Goal: Find specific page/section: Find specific page/section

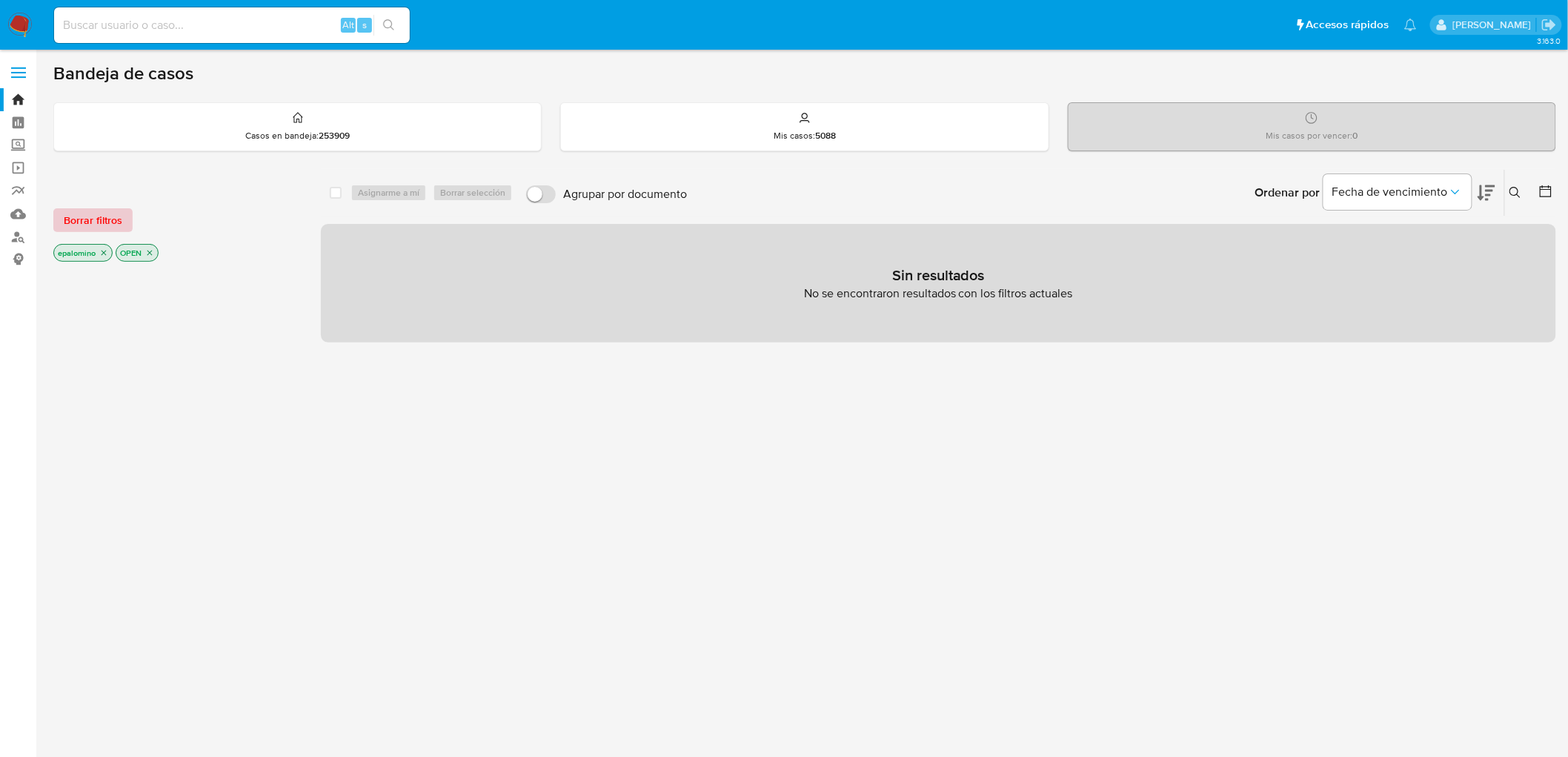
click at [118, 213] on span "Borrar filtros" at bounding box center [92, 220] width 59 height 20
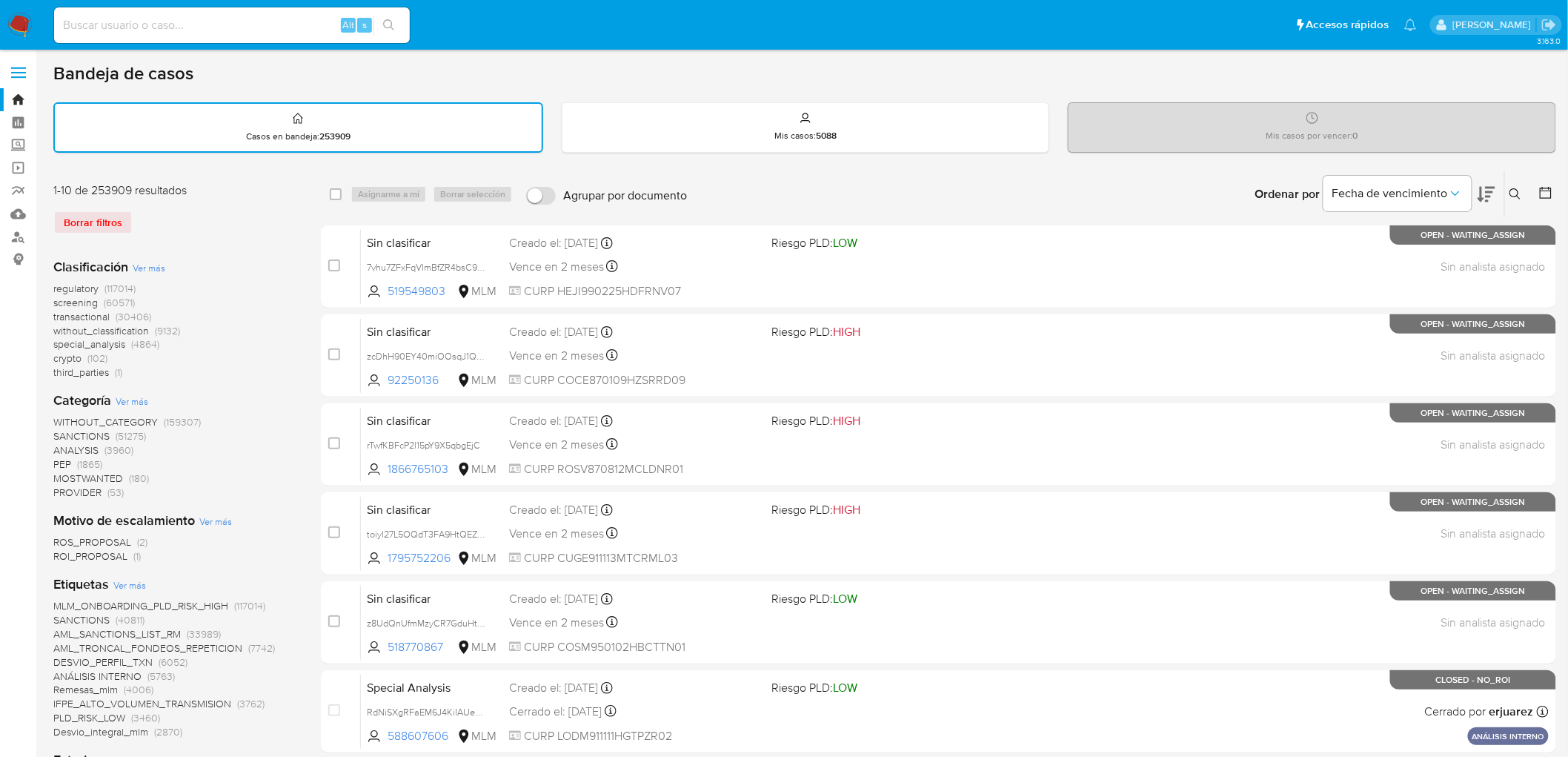
click at [256, 216] on div "Borrar filtros" at bounding box center [171, 222] width 237 height 23
click at [12, 22] on img at bounding box center [20, 25] width 25 height 25
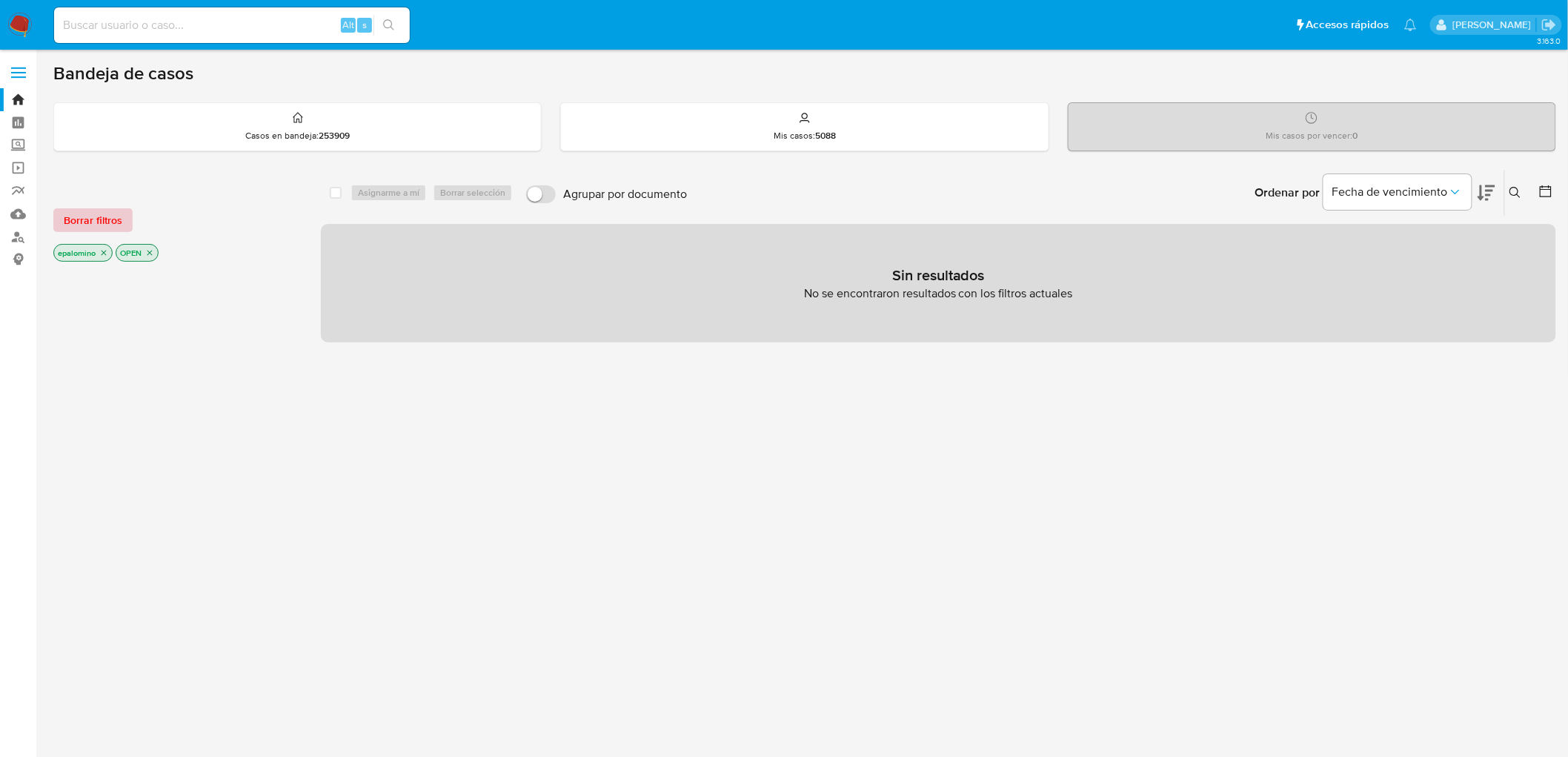
click at [63, 216] on span "Borrar filtros" at bounding box center [92, 220] width 59 height 20
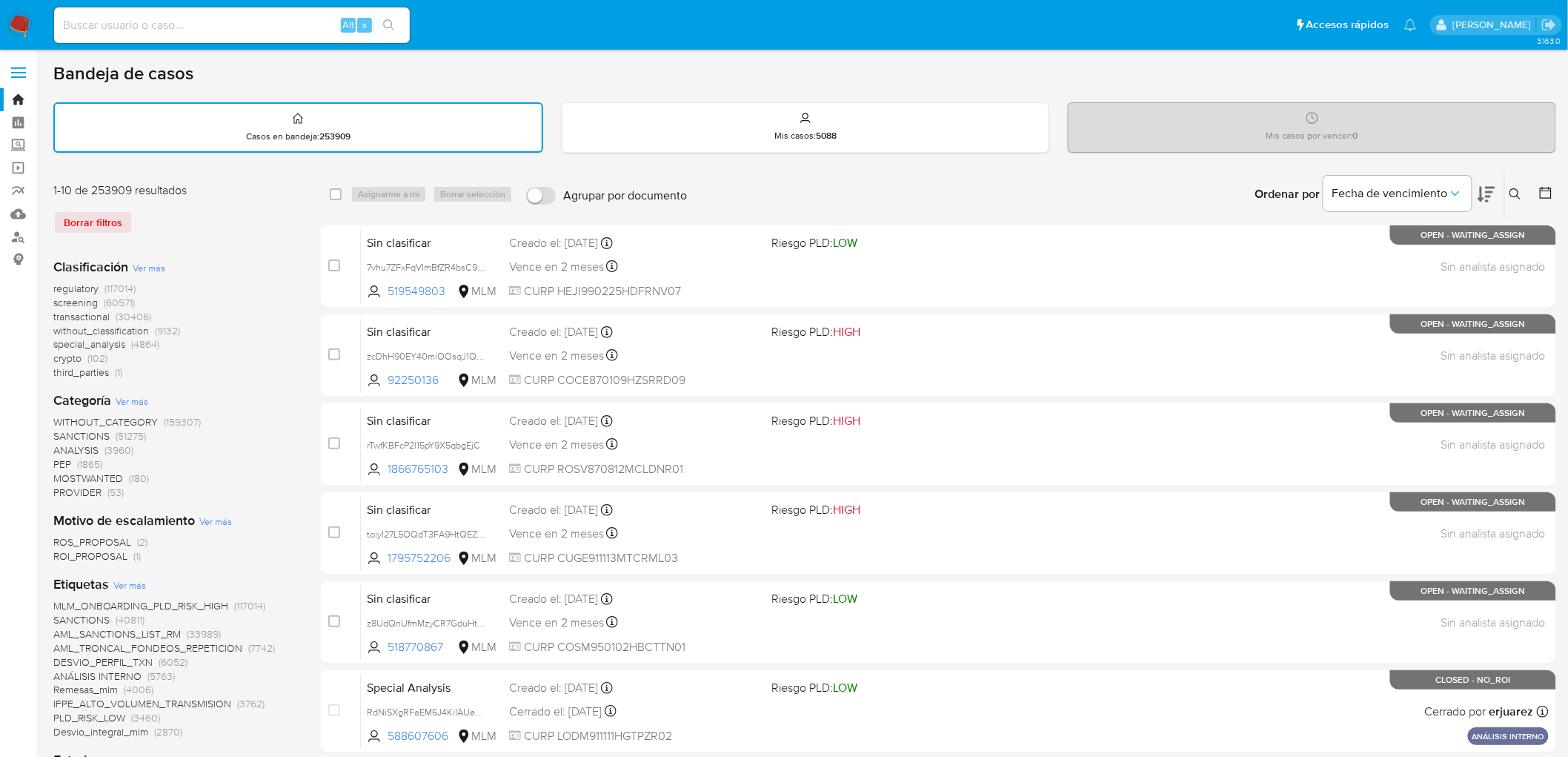
click at [20, 19] on img at bounding box center [20, 25] width 25 height 25
